Goal: Information Seeking & Learning: Learn about a topic

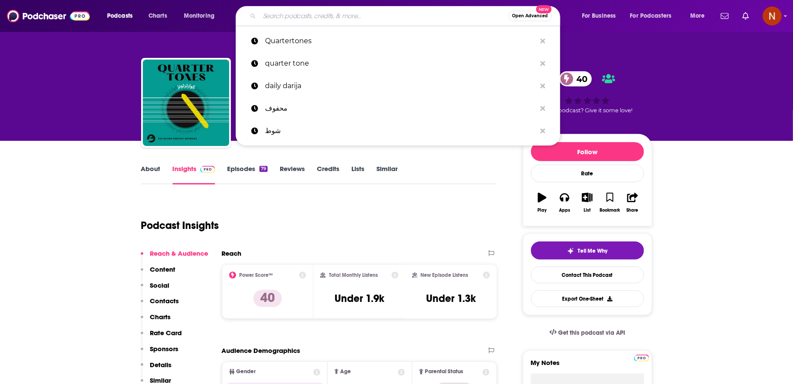
click at [316, 11] on input "Search podcasts, credits, & more..." at bounding box center [384, 16] width 249 height 14
paste input "محفوف"
type input "محفوف"
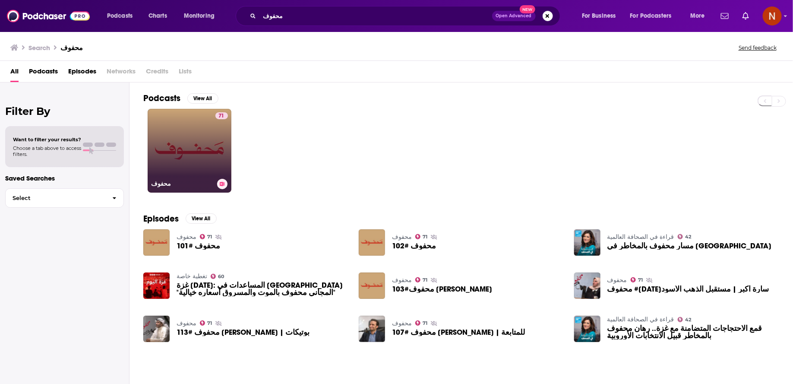
click at [183, 152] on link "71 محفوف" at bounding box center [190, 151] width 84 height 84
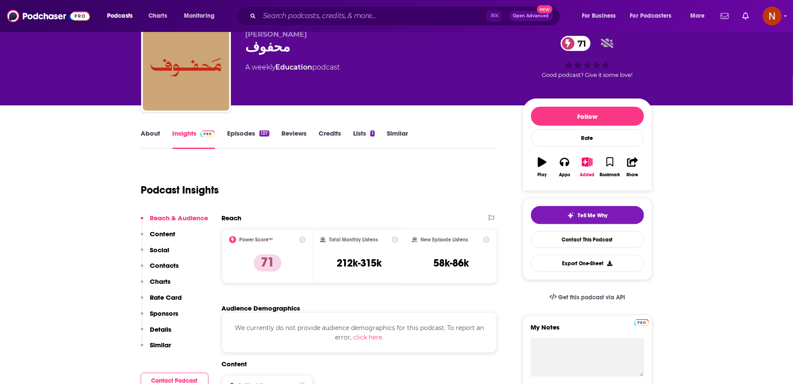
scroll to position [35, 0]
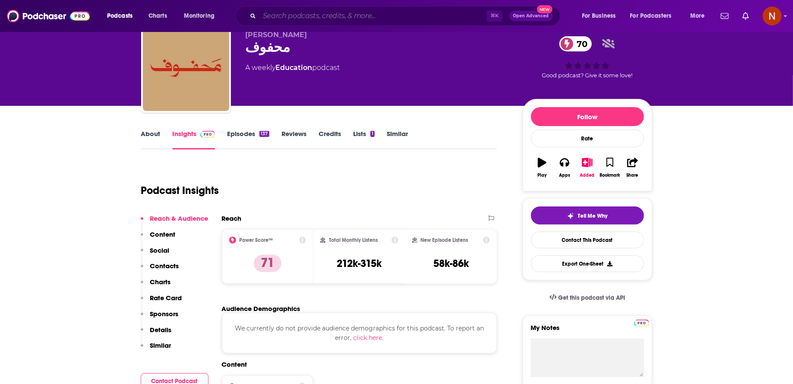
click at [303, 20] on input "Search podcasts, credits, & more..." at bounding box center [373, 16] width 227 height 14
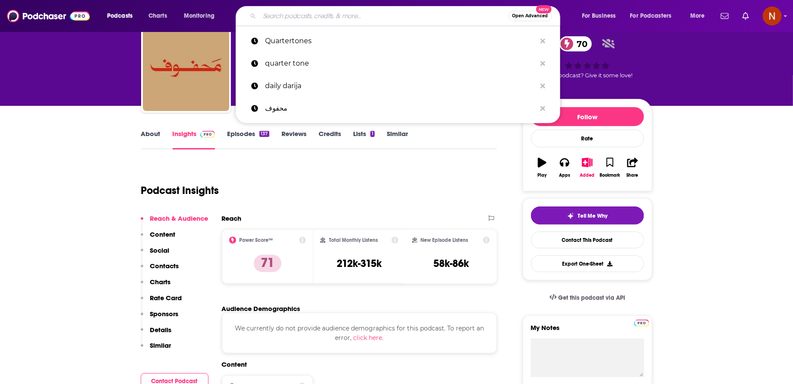
paste input "لم نسمعه من قبل"
type input "لم نسمعه من قبل"
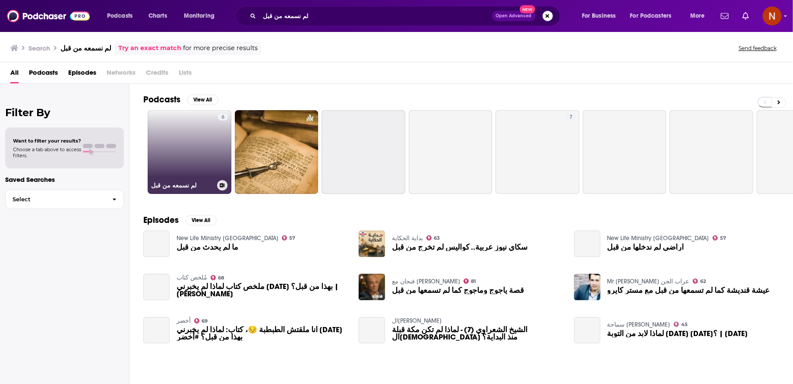
click at [196, 156] on link "6 لم نسمعه من قبل" at bounding box center [190, 152] width 84 height 84
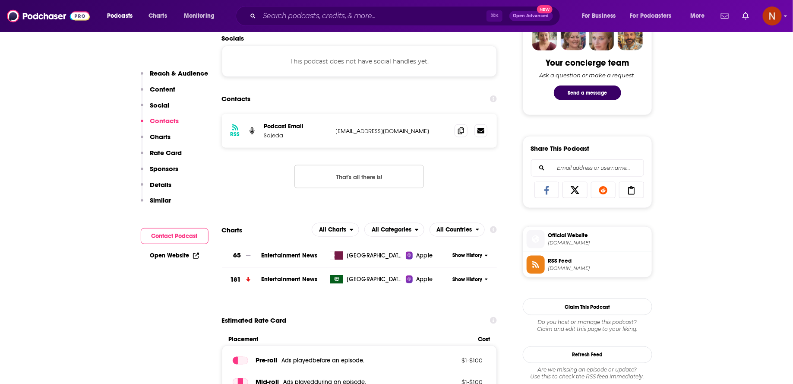
scroll to position [438, 0]
click at [554, 264] on span "[DOMAIN_NAME]" at bounding box center [598, 267] width 100 height 6
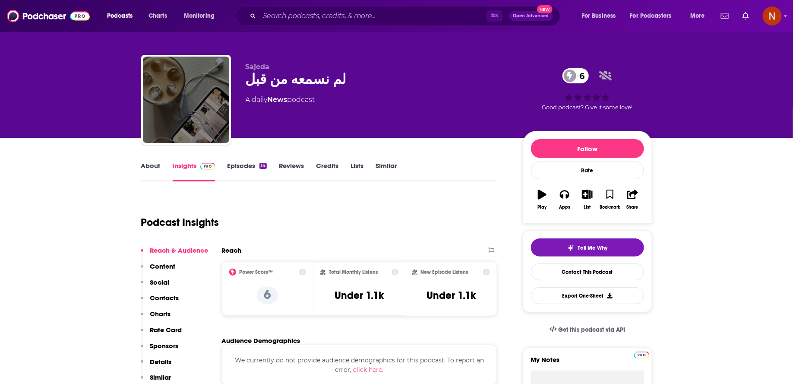
scroll to position [0, 0]
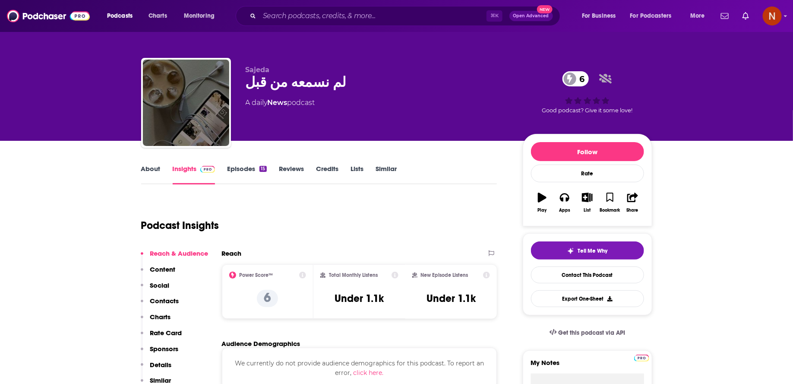
click at [249, 168] on link "Episodes 15" at bounding box center [246, 175] width 39 height 20
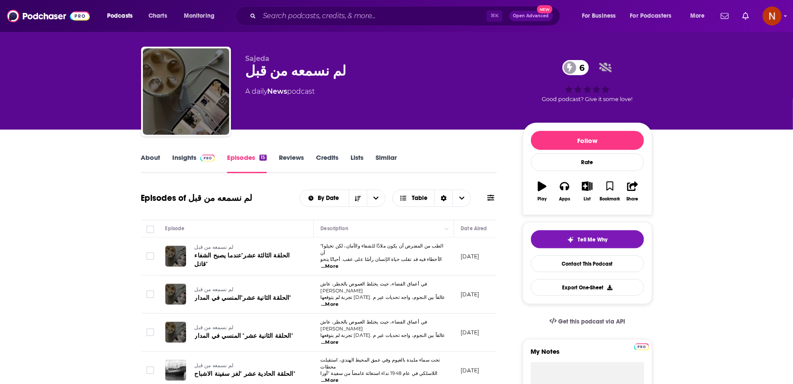
scroll to position [9, 0]
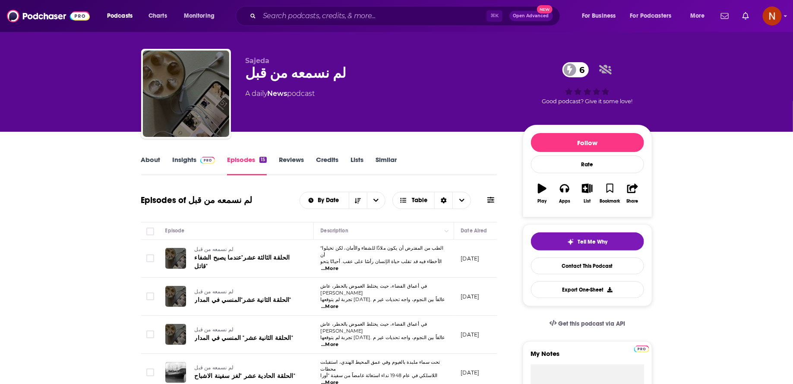
click at [157, 159] on link "About" at bounding box center [150, 165] width 19 height 20
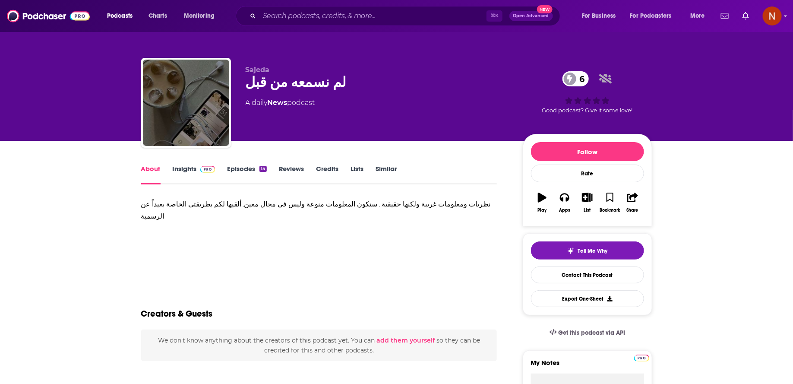
click at [194, 173] on link "Insights" at bounding box center [194, 175] width 43 height 20
